Goal: Transaction & Acquisition: Purchase product/service

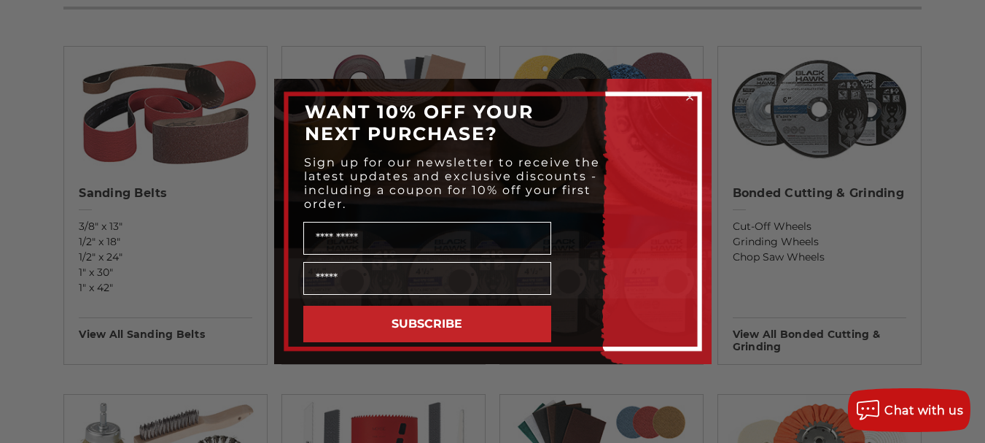
click at [686, 92] on circle "Close dialog" at bounding box center [689, 97] width 14 height 14
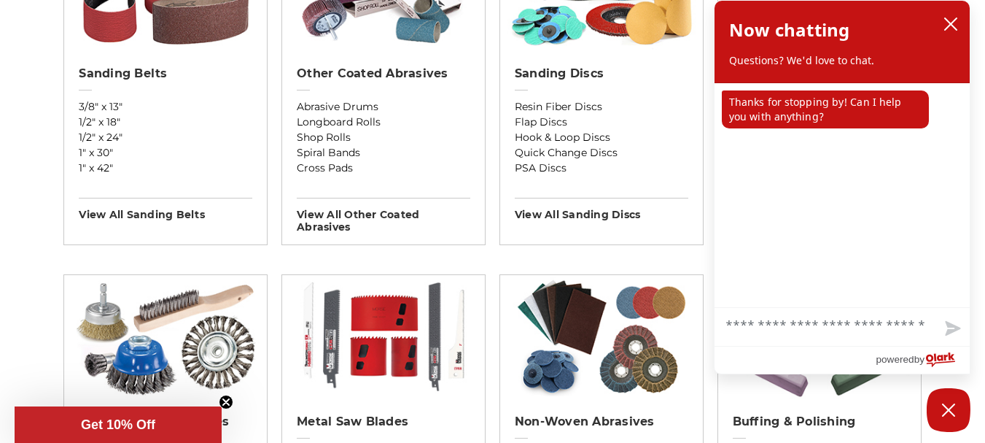
scroll to position [729, 0]
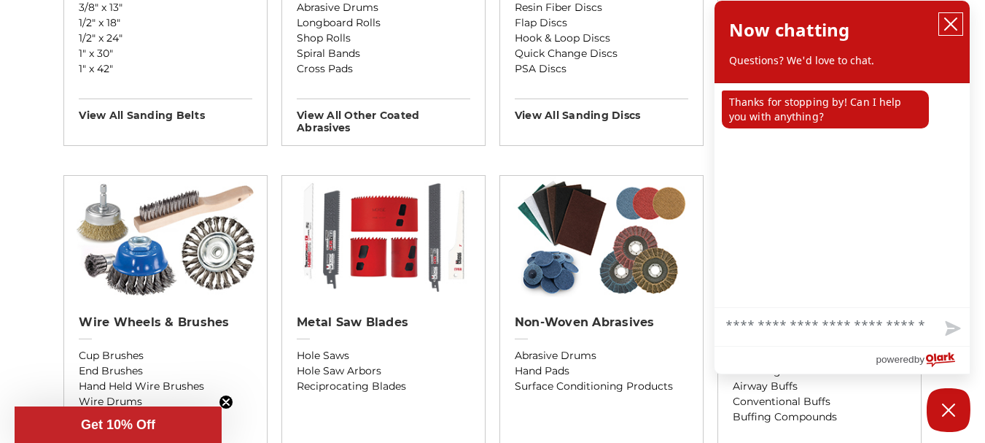
click at [956, 18] on icon "close chatbox" at bounding box center [951, 24] width 12 height 12
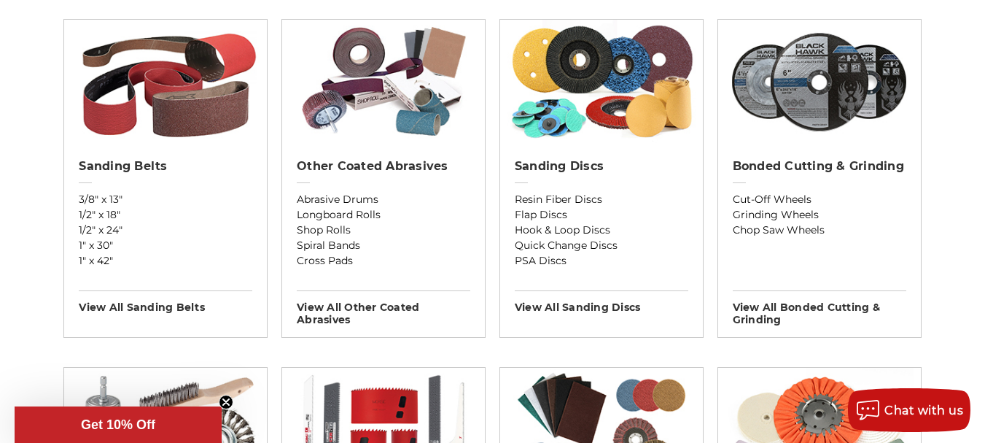
scroll to position [510, 0]
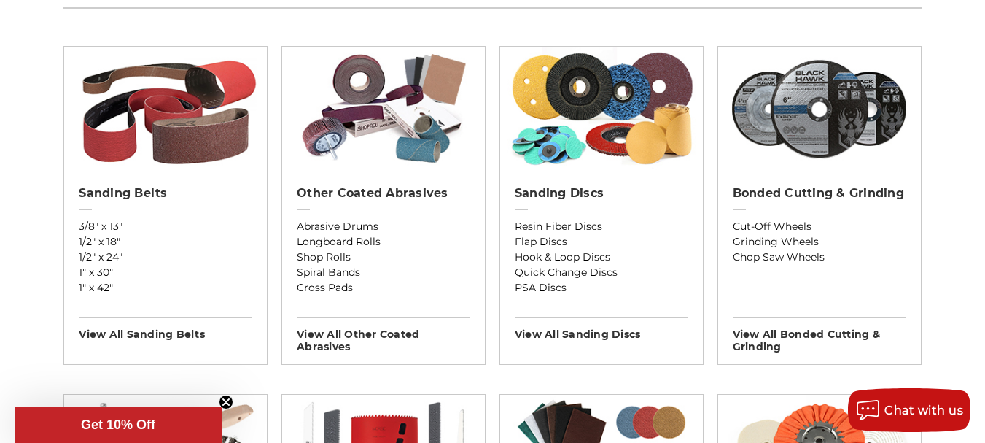
click at [596, 331] on h3 "View All sanding discs" at bounding box center [602, 328] width 174 height 23
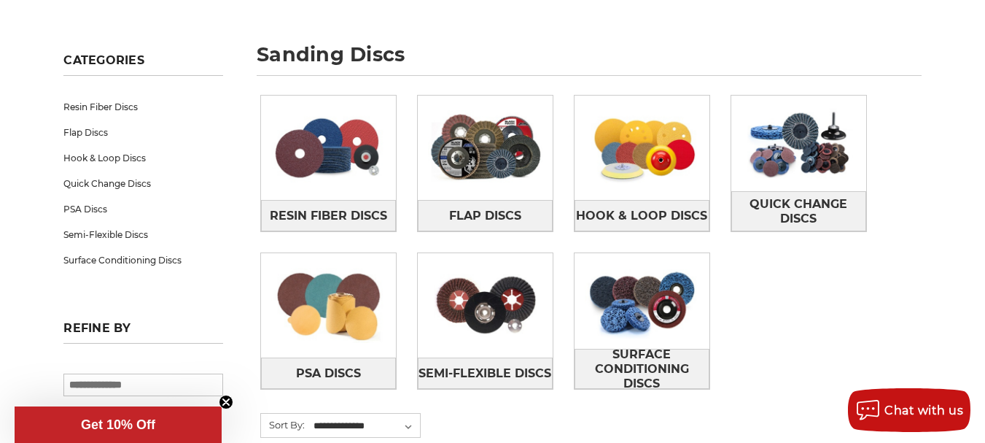
scroll to position [219, 0]
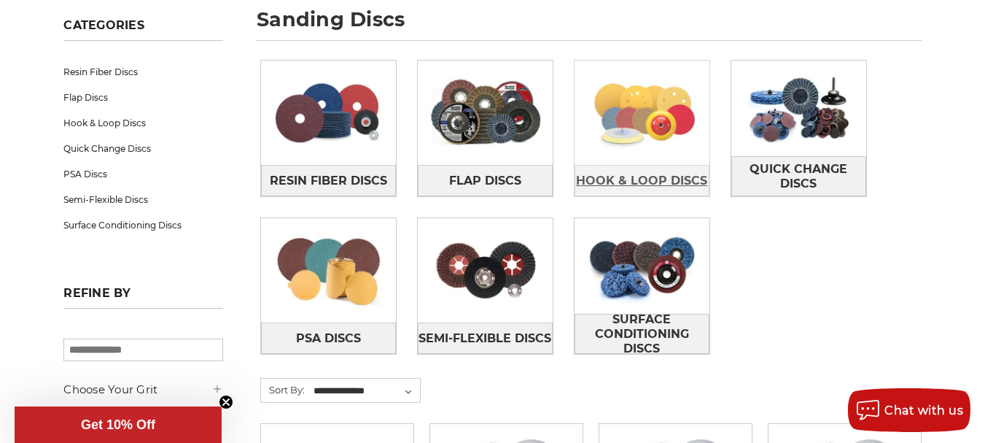
click at [684, 166] on link "Hook & Loop Discs" at bounding box center [642, 180] width 135 height 31
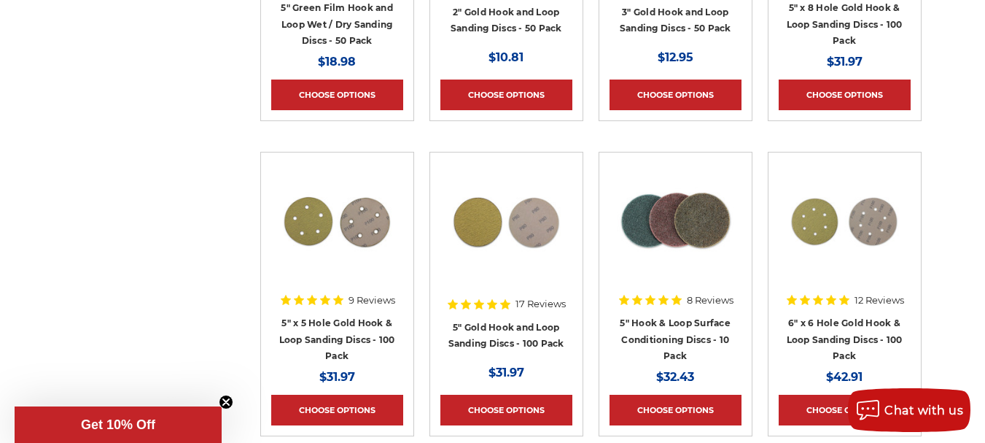
scroll to position [656, 0]
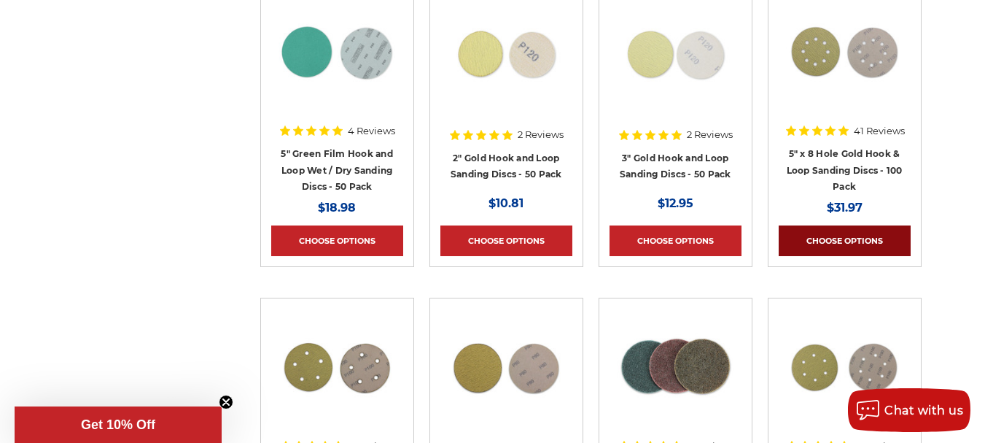
click at [876, 229] on link "Choose Options" at bounding box center [845, 240] width 132 height 31
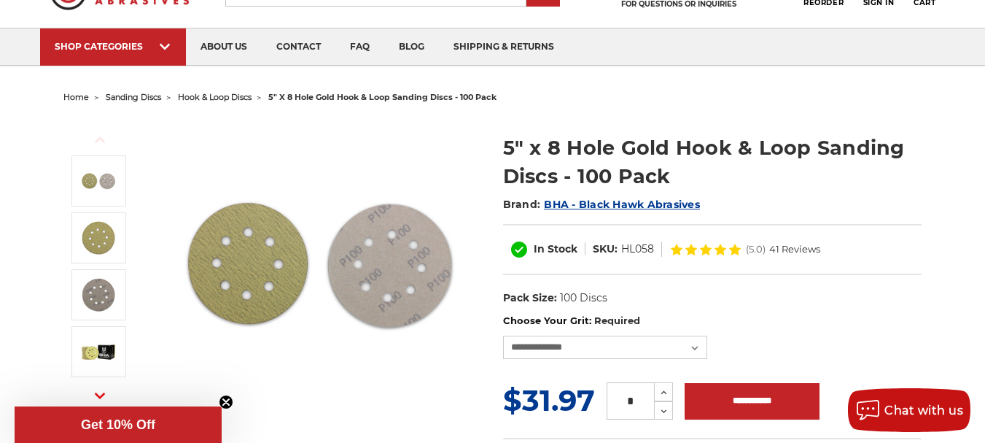
scroll to position [146, 0]
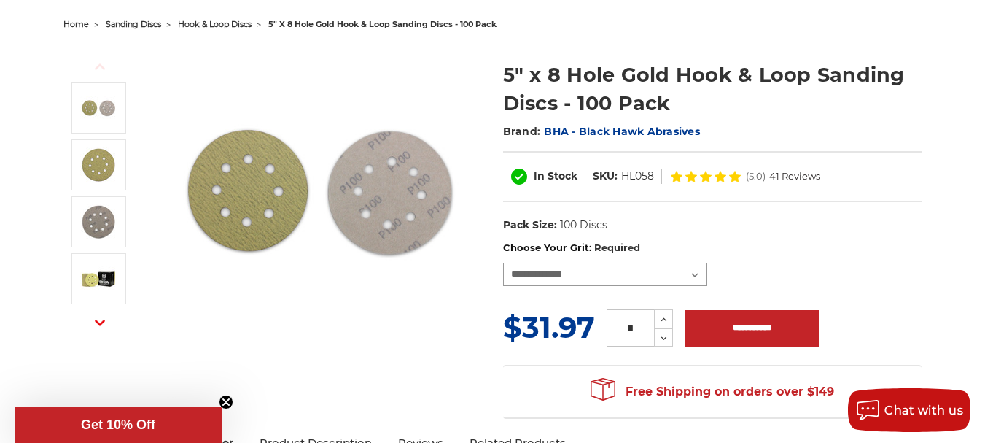
click at [690, 270] on select "**********" at bounding box center [605, 273] width 204 height 23
click at [838, 263] on div "**********" at bounding box center [712, 263] width 418 height 45
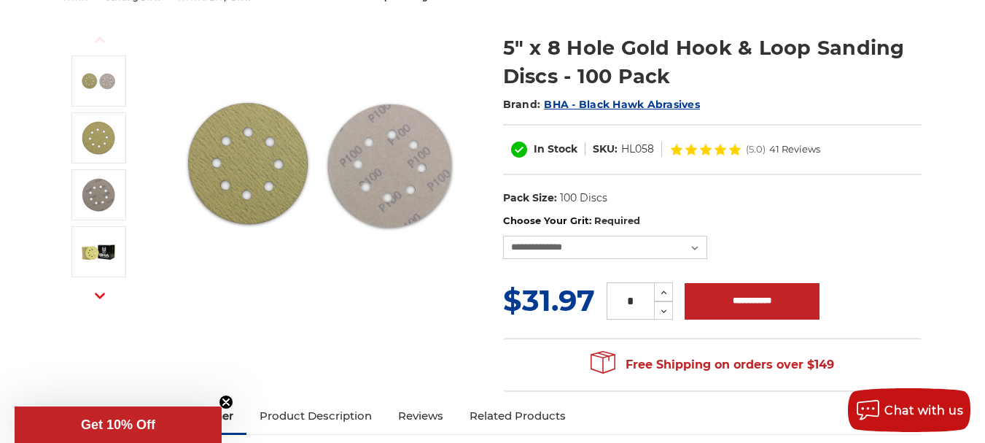
scroll to position [219, 0]
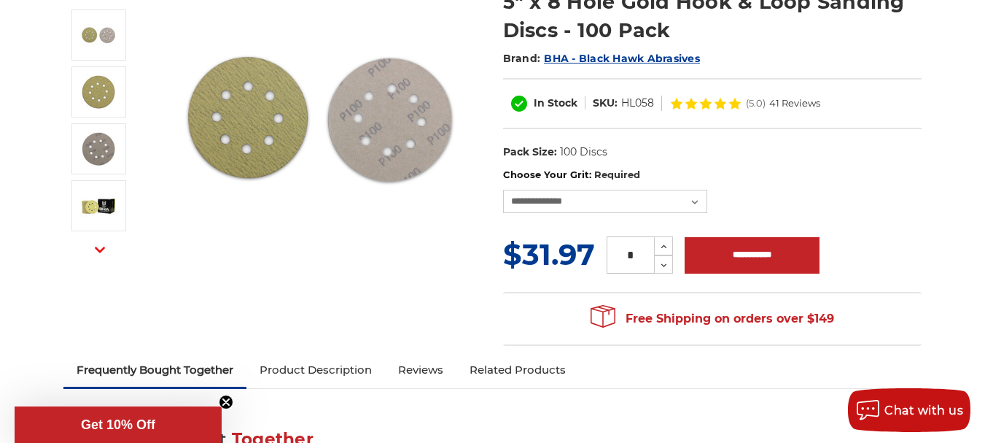
click at [322, 365] on link "Product Description" at bounding box center [315, 370] width 139 height 32
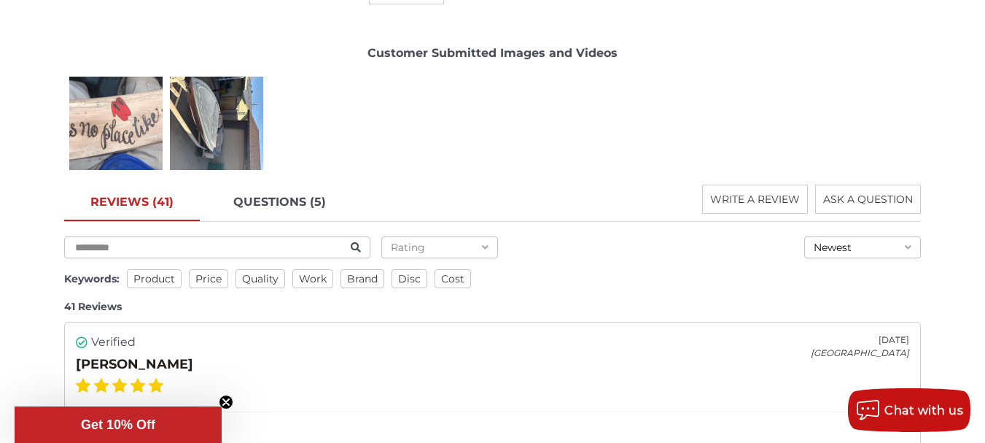
scroll to position [2117, 0]
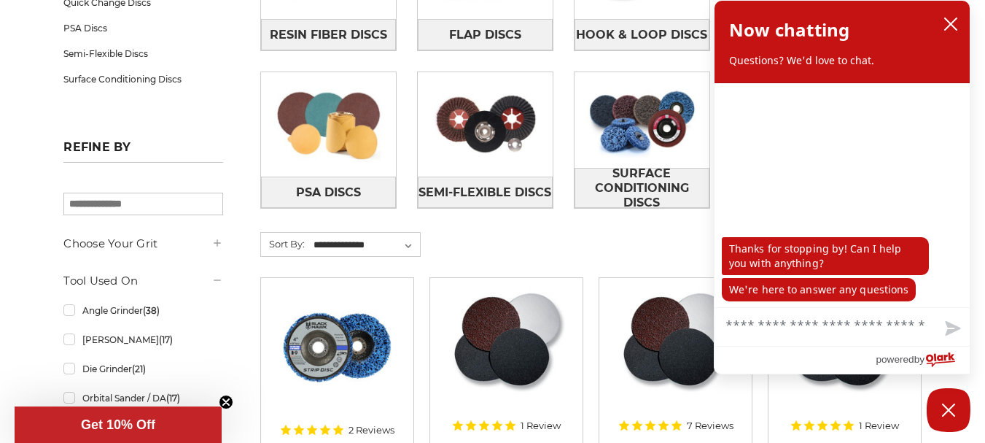
scroll to position [437, 0]
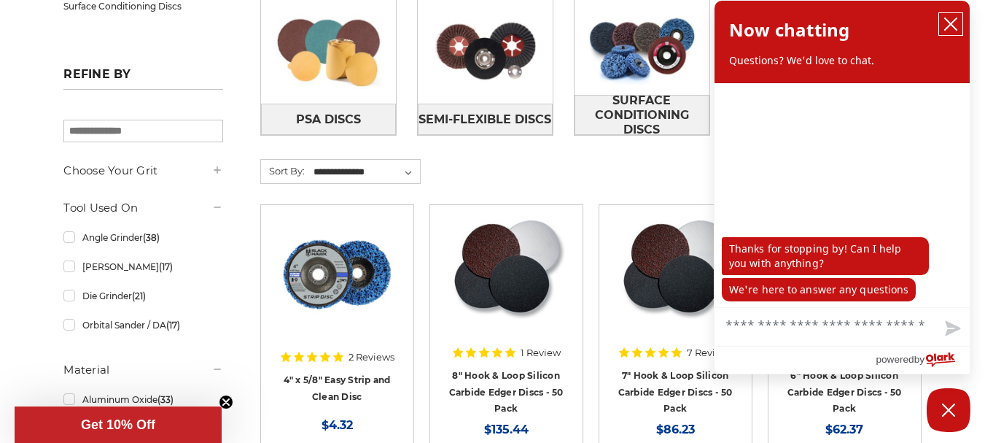
click at [954, 22] on icon "close chatbox" at bounding box center [950, 24] width 15 height 15
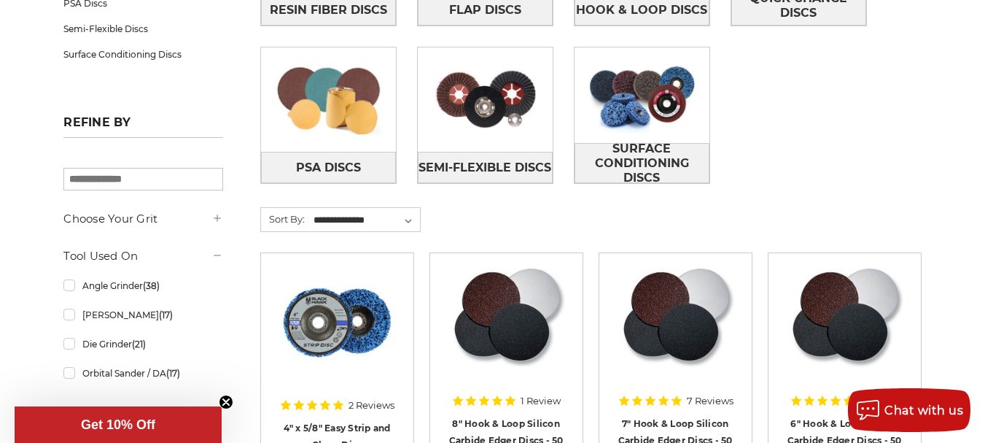
scroll to position [365, 0]
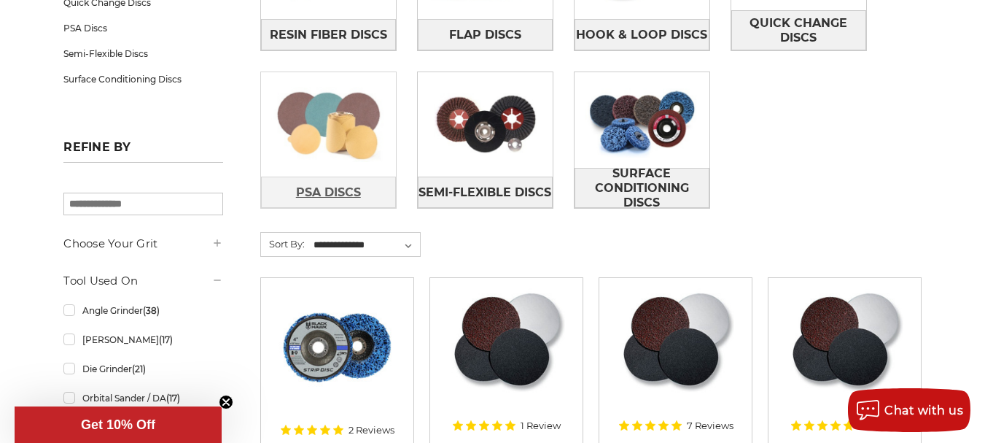
click at [343, 190] on span "PSA Discs" at bounding box center [328, 192] width 65 height 25
